Goal: Task Accomplishment & Management: Use online tool/utility

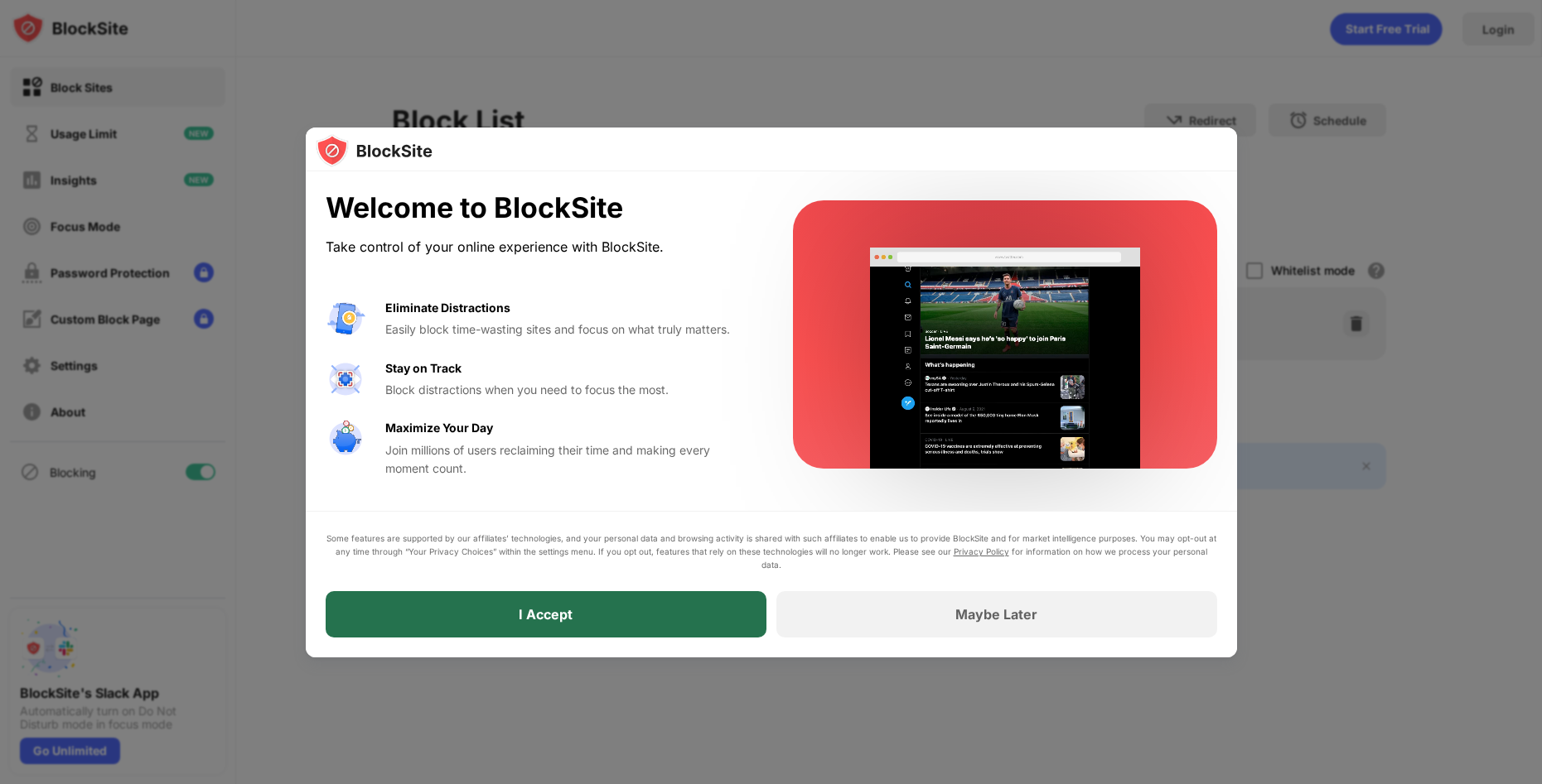
click at [551, 613] on div "I Accept" at bounding box center [546, 614] width 54 height 17
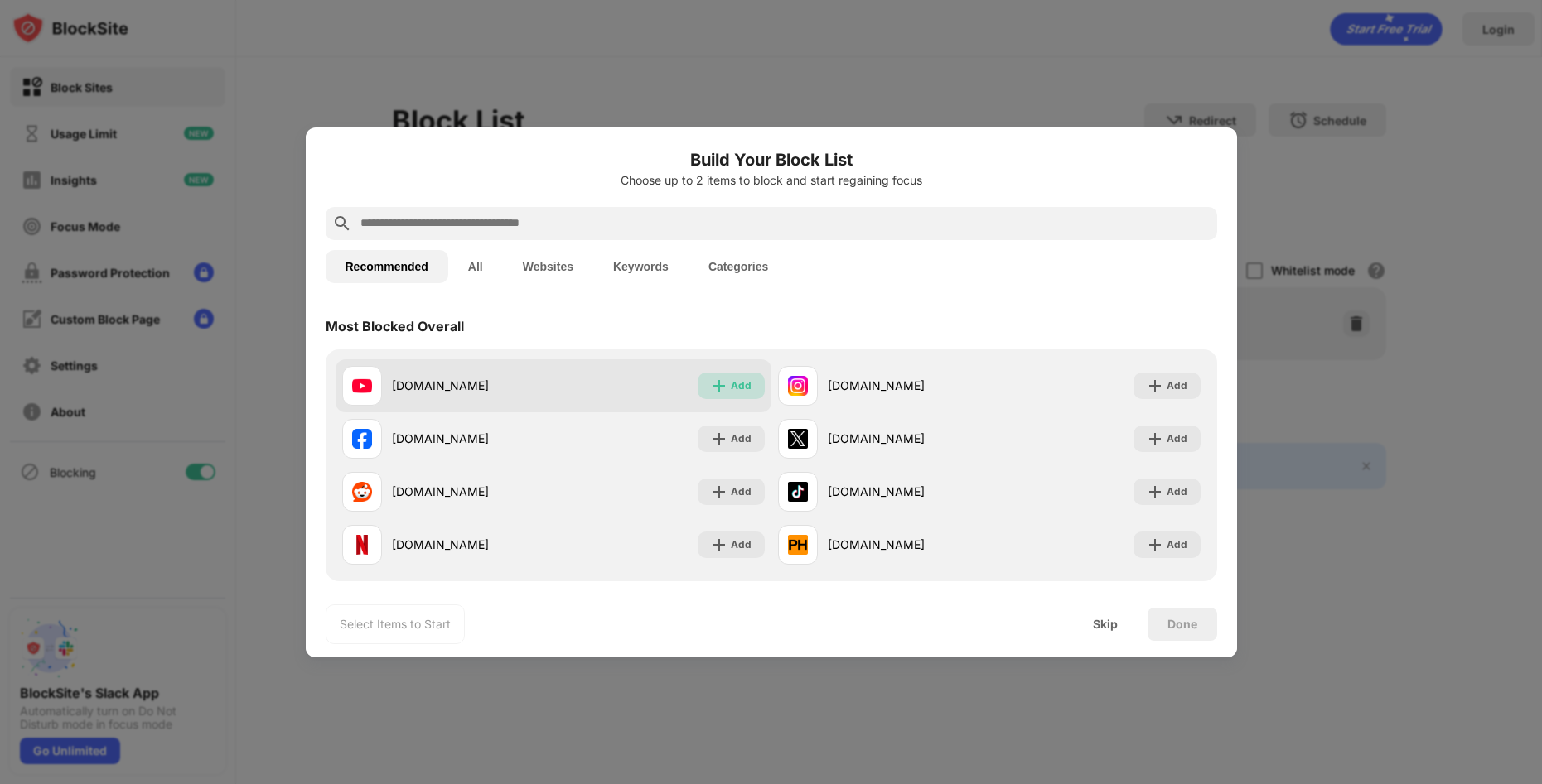
click at [731, 386] on div "Add" at bounding box center [741, 386] width 21 height 17
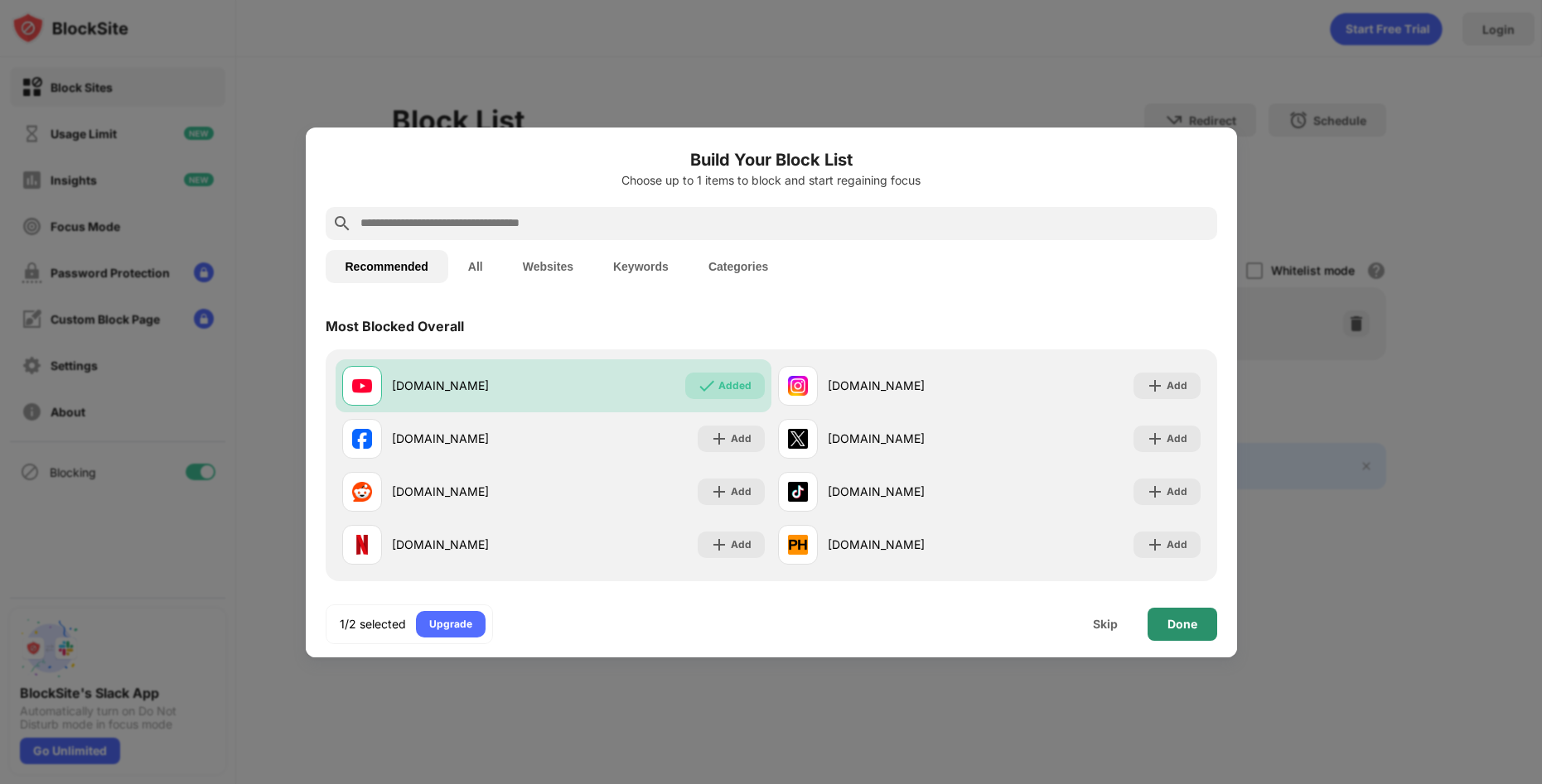
click at [1187, 621] on div "Done" at bounding box center [1183, 625] width 30 height 13
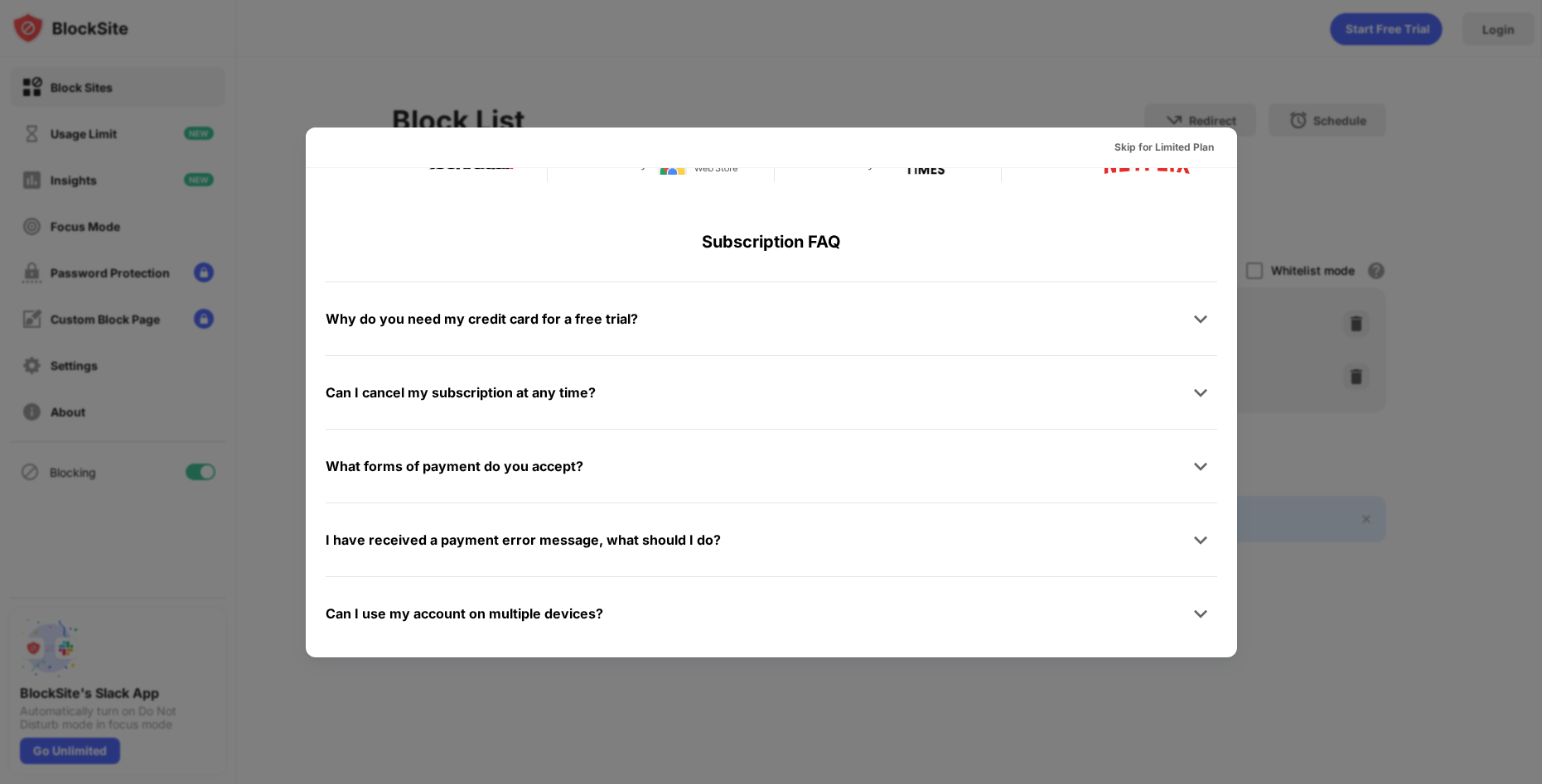
scroll to position [808, 0]
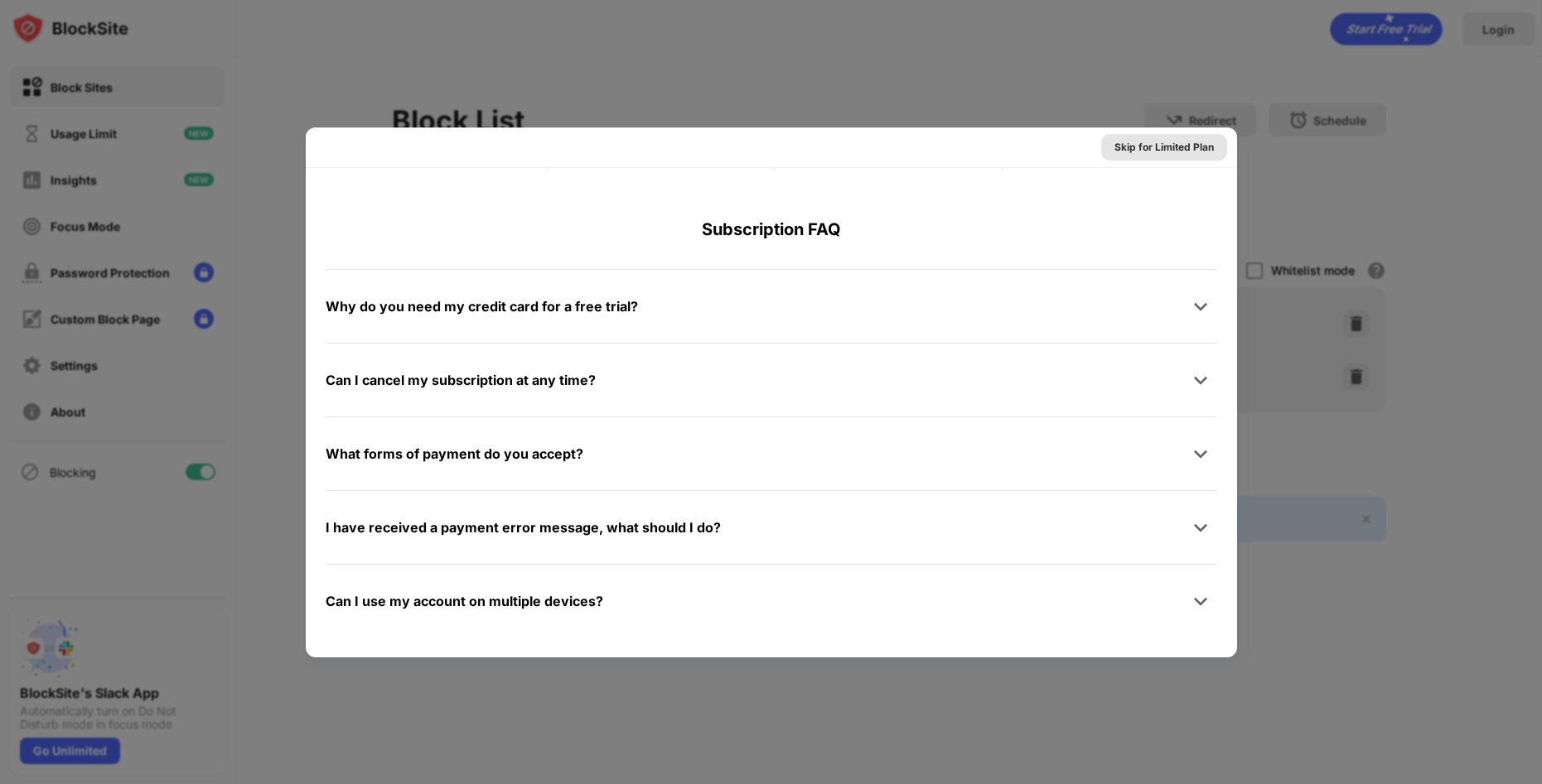
click at [1136, 147] on div "Skip for Limited Plan" at bounding box center [1164, 148] width 99 height 17
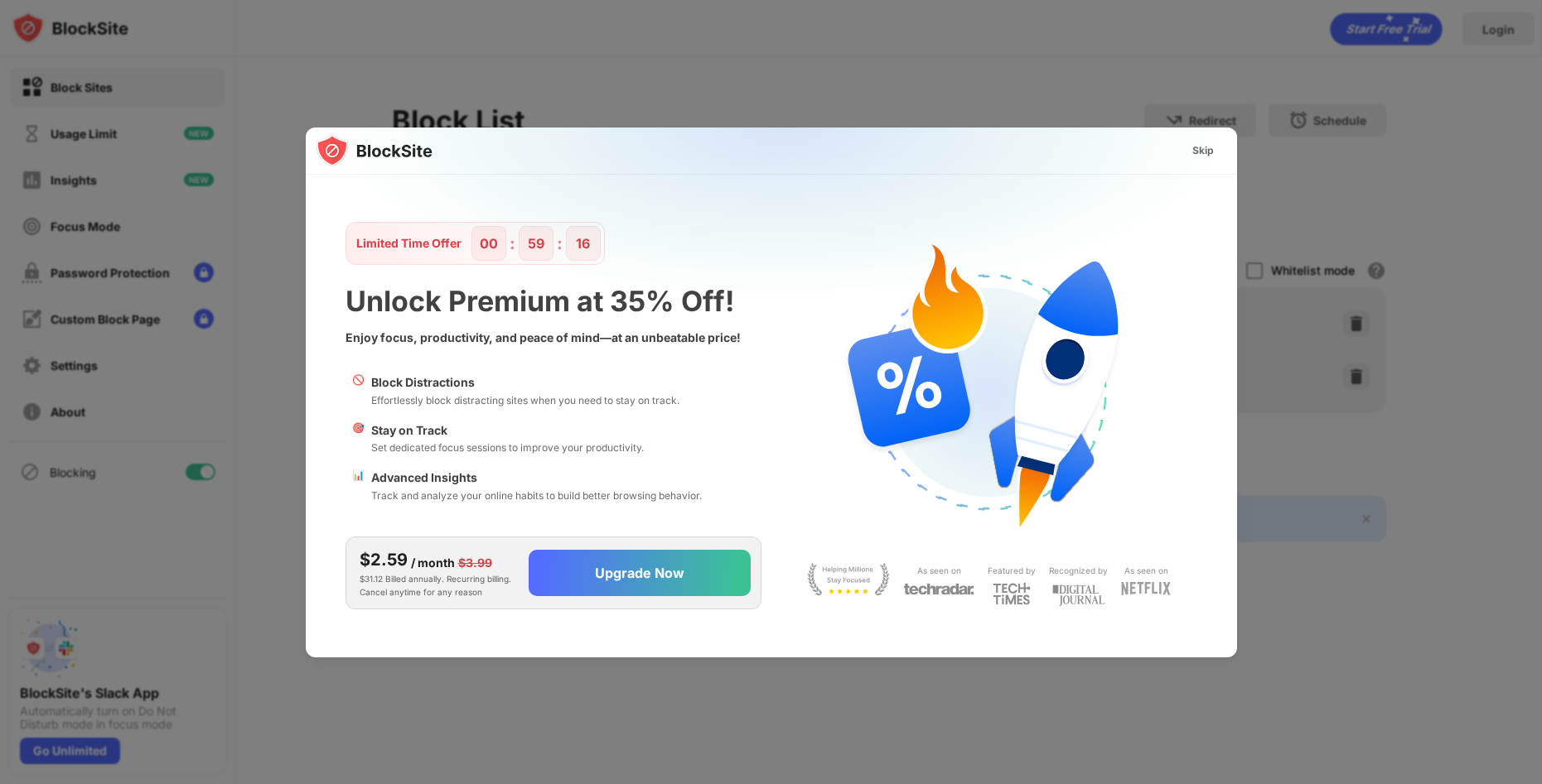
scroll to position [0, 0]
click at [1198, 155] on div "Skip" at bounding box center [1204, 151] width 22 height 17
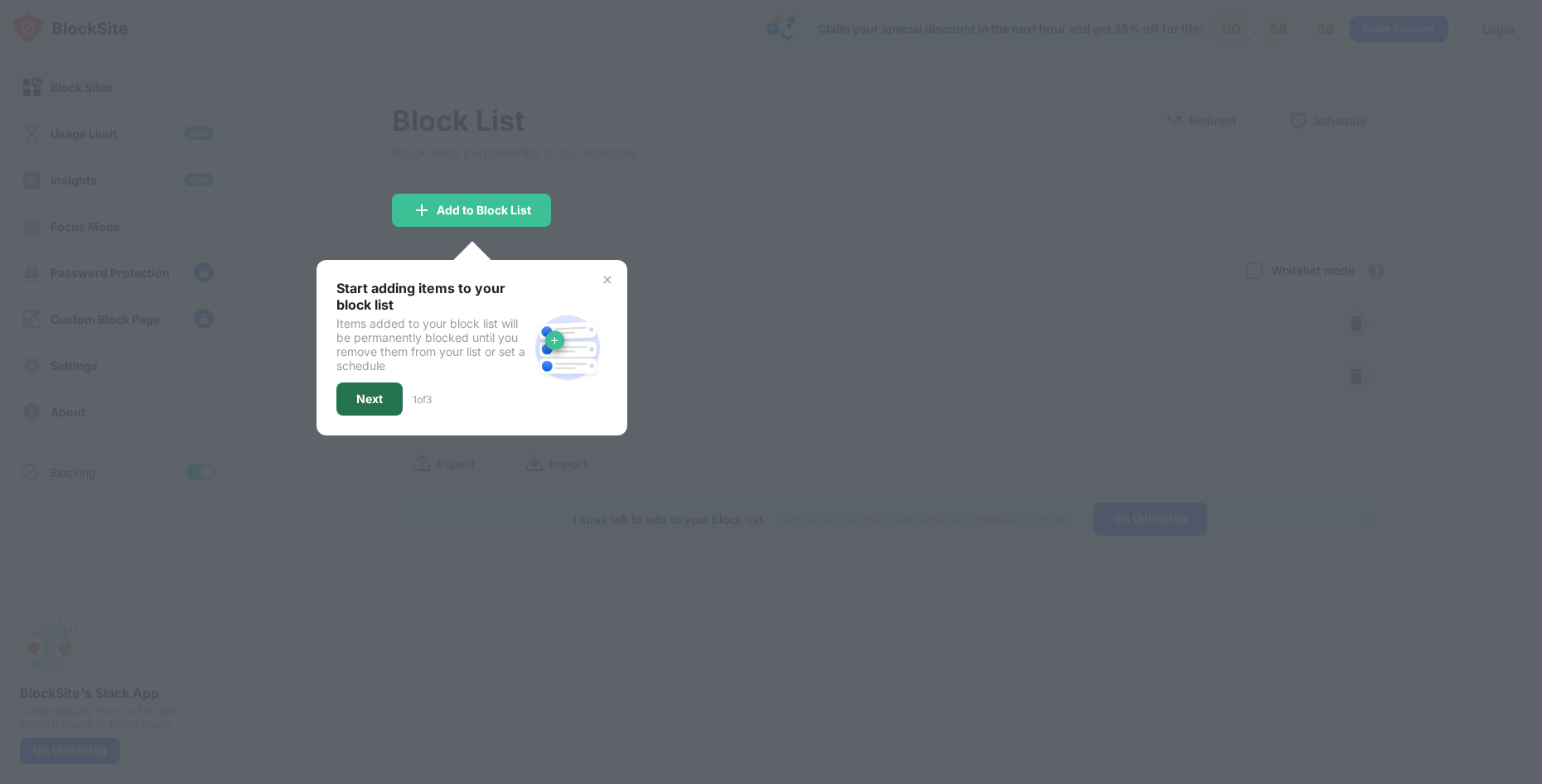
click at [374, 400] on div "Next" at bounding box center [370, 400] width 27 height 13
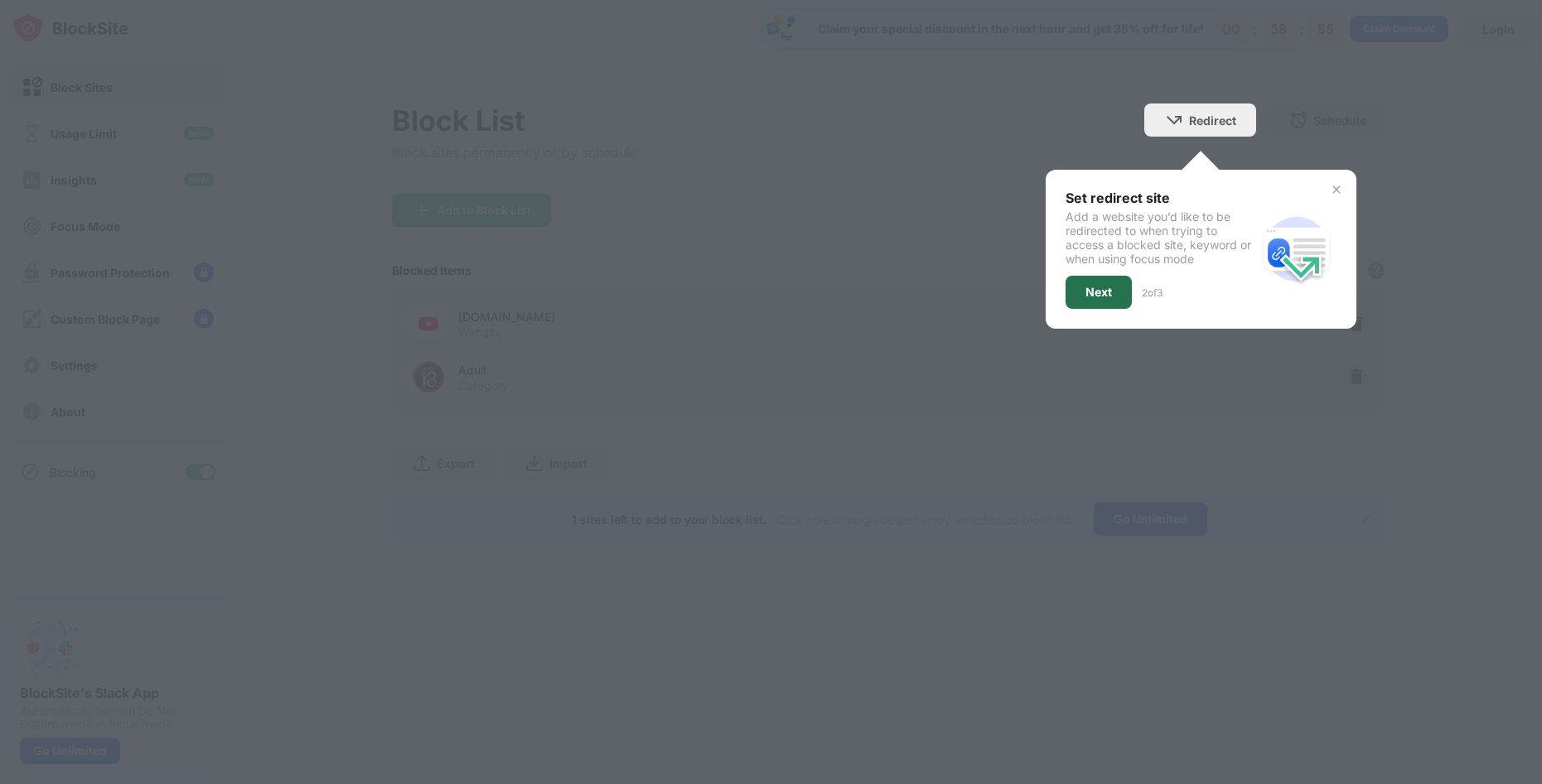
click at [1099, 294] on div "Next" at bounding box center [1099, 292] width 27 height 13
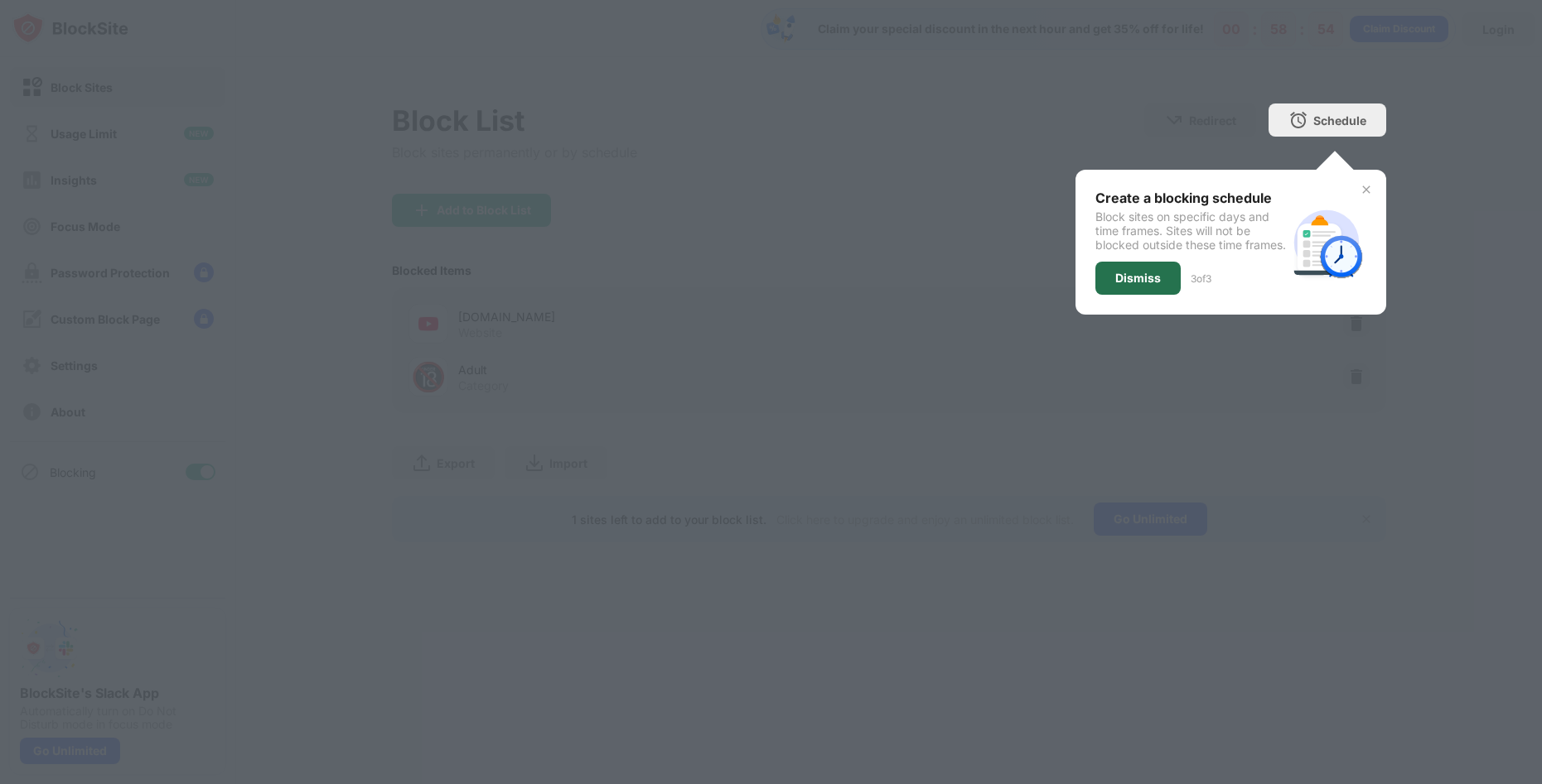
click at [1138, 285] on div "Dismiss" at bounding box center [1138, 279] width 45 height 13
